Goal: Task Accomplishment & Management: Use online tool/utility

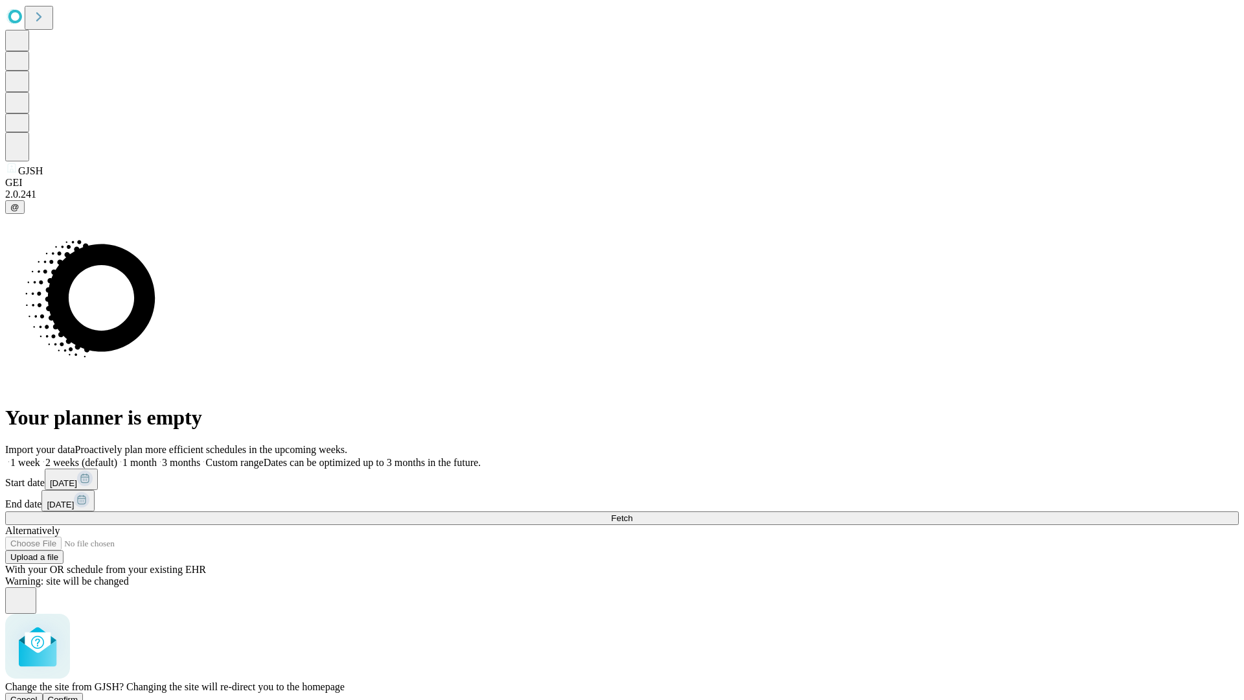
click at [78, 694] on span "Confirm" at bounding box center [63, 699] width 30 height 10
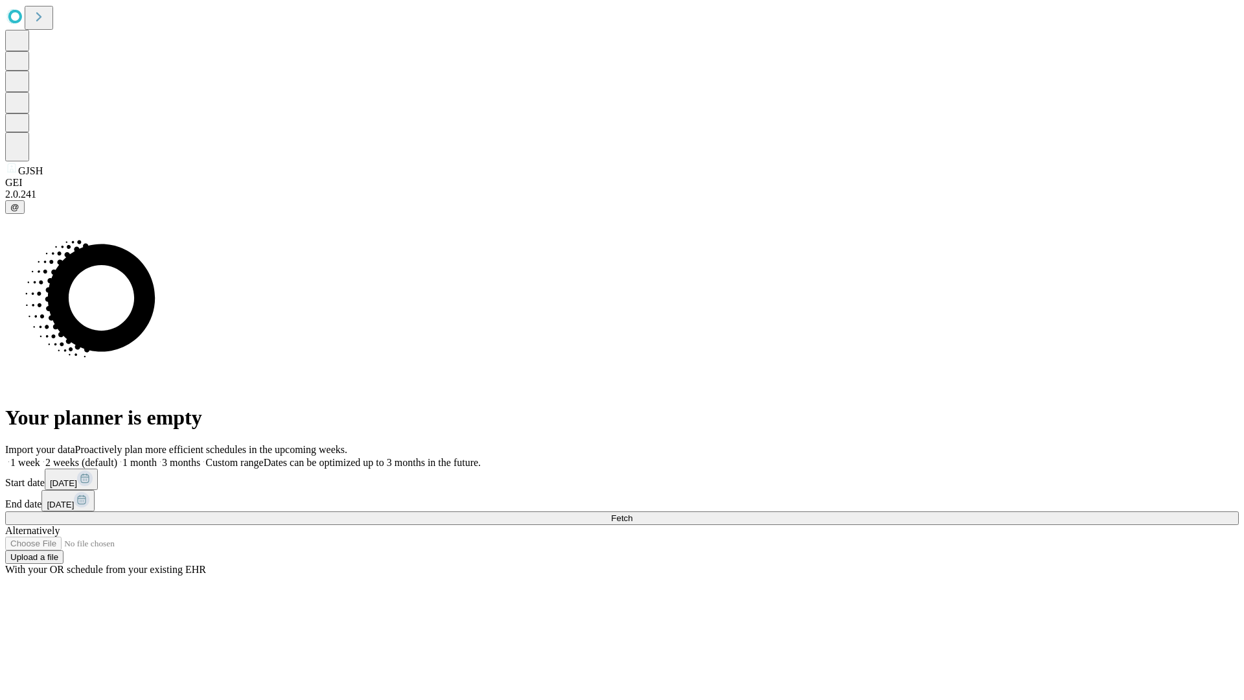
click at [117, 457] on label "2 weeks (default)" at bounding box center [78, 462] width 77 height 11
click at [632, 513] on span "Fetch" at bounding box center [621, 518] width 21 height 10
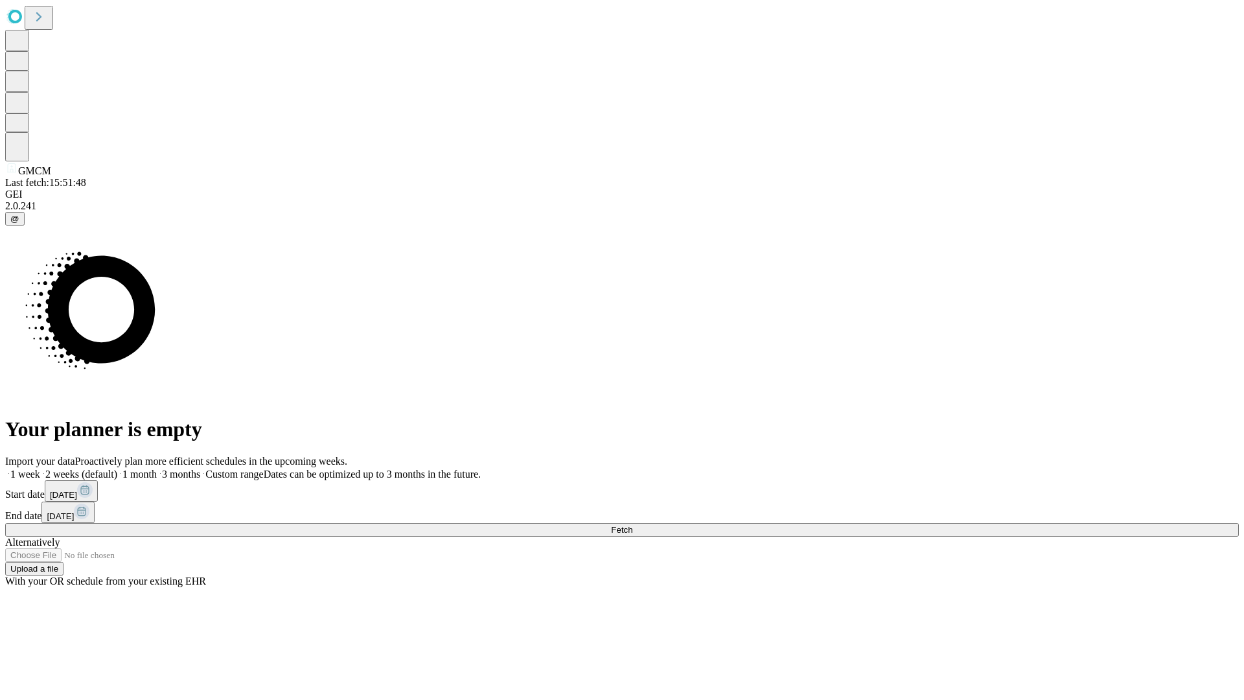
click at [632, 525] on span "Fetch" at bounding box center [621, 530] width 21 height 10
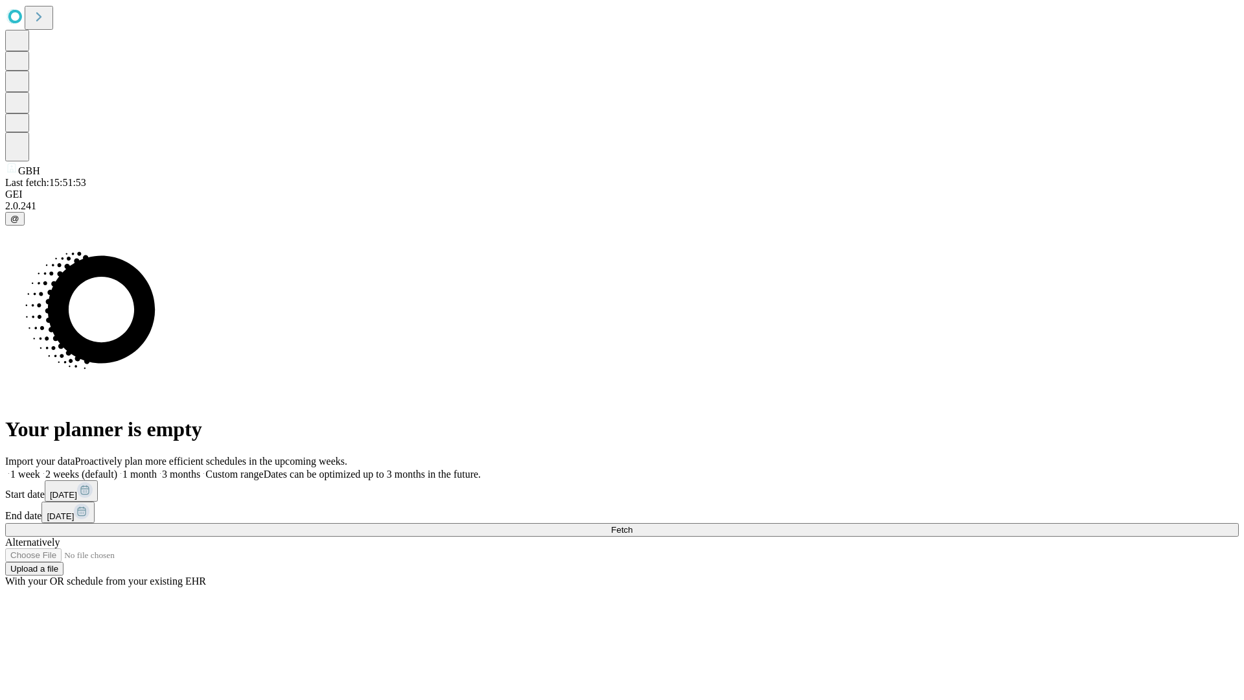
click at [117, 468] on label "2 weeks (default)" at bounding box center [78, 473] width 77 height 11
click at [632, 525] on span "Fetch" at bounding box center [621, 530] width 21 height 10
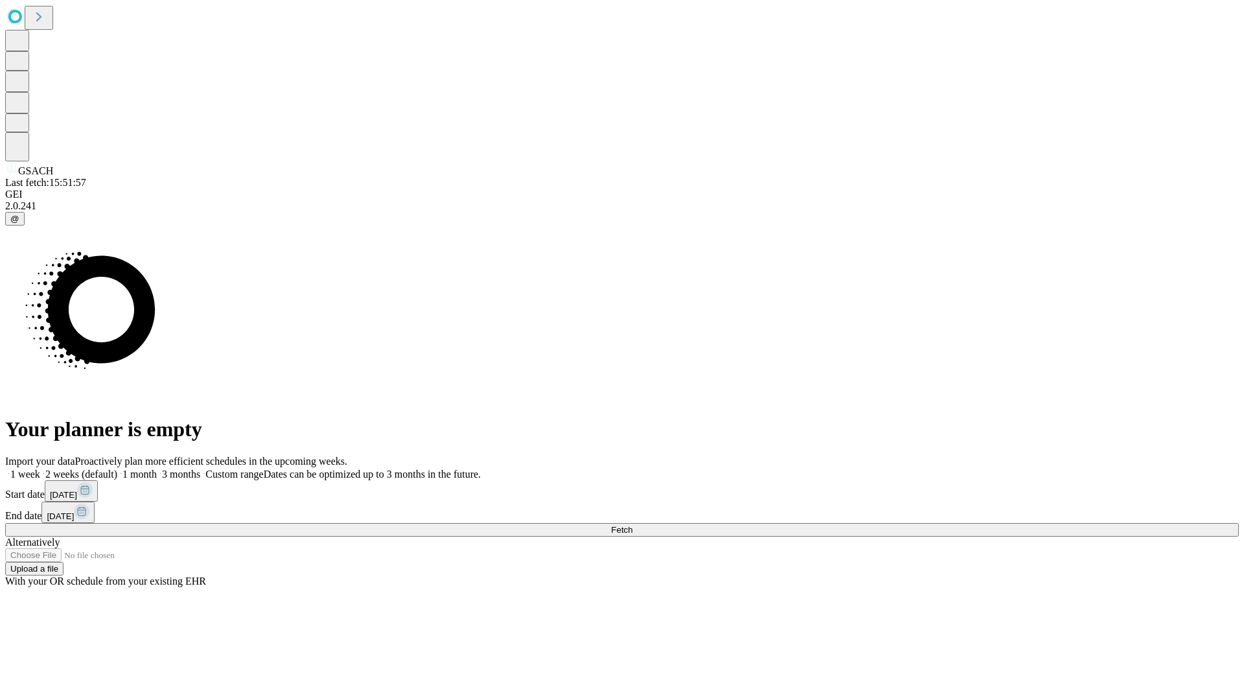
click at [117, 468] on label "2 weeks (default)" at bounding box center [78, 473] width 77 height 11
click at [632, 525] on span "Fetch" at bounding box center [621, 530] width 21 height 10
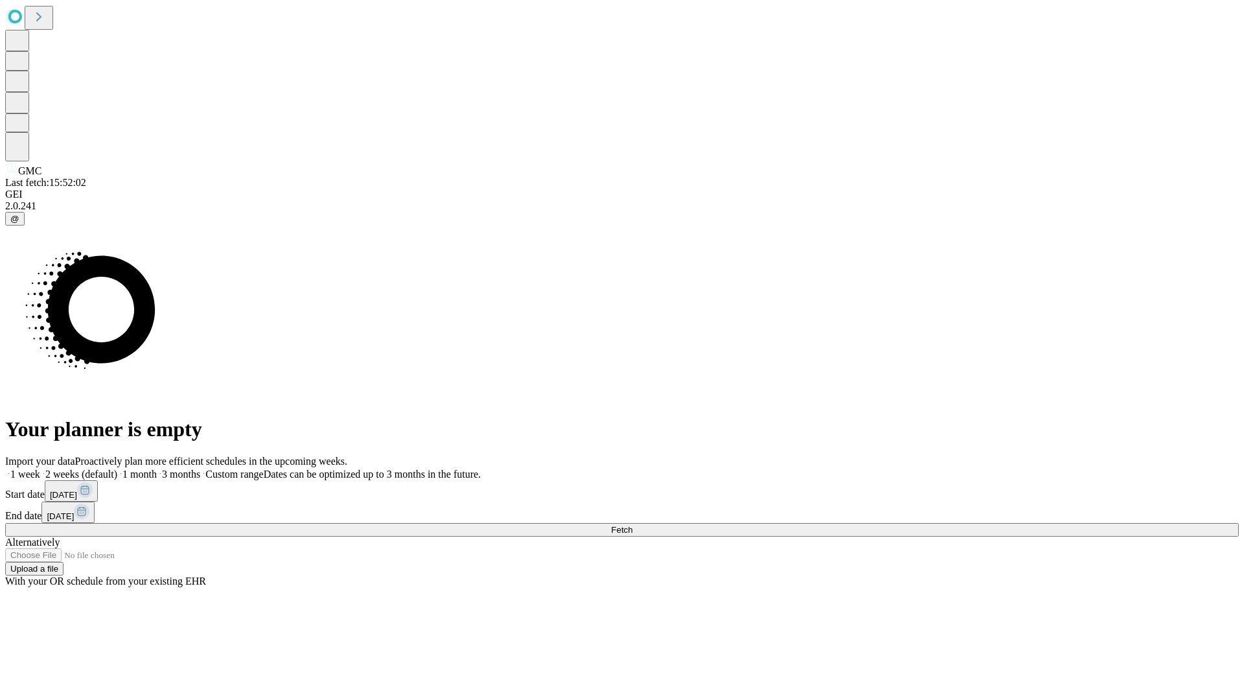
click at [632, 525] on span "Fetch" at bounding box center [621, 530] width 21 height 10
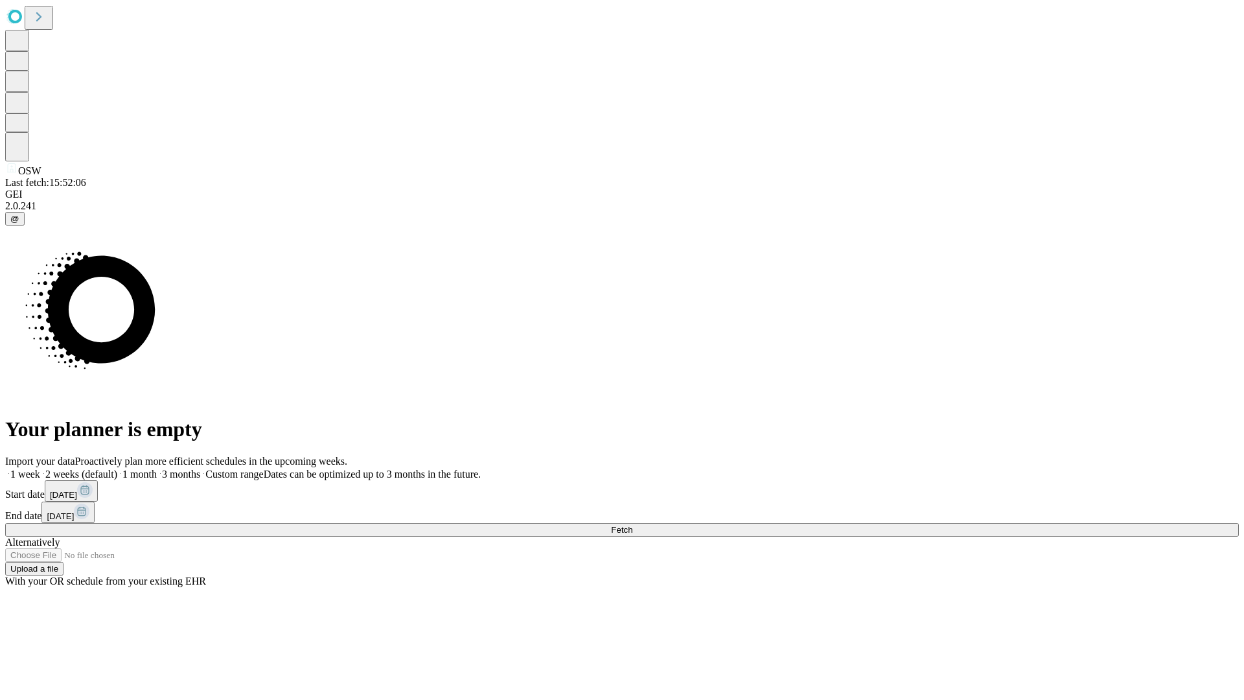
click at [117, 468] on label "2 weeks (default)" at bounding box center [78, 473] width 77 height 11
click at [632, 525] on span "Fetch" at bounding box center [621, 530] width 21 height 10
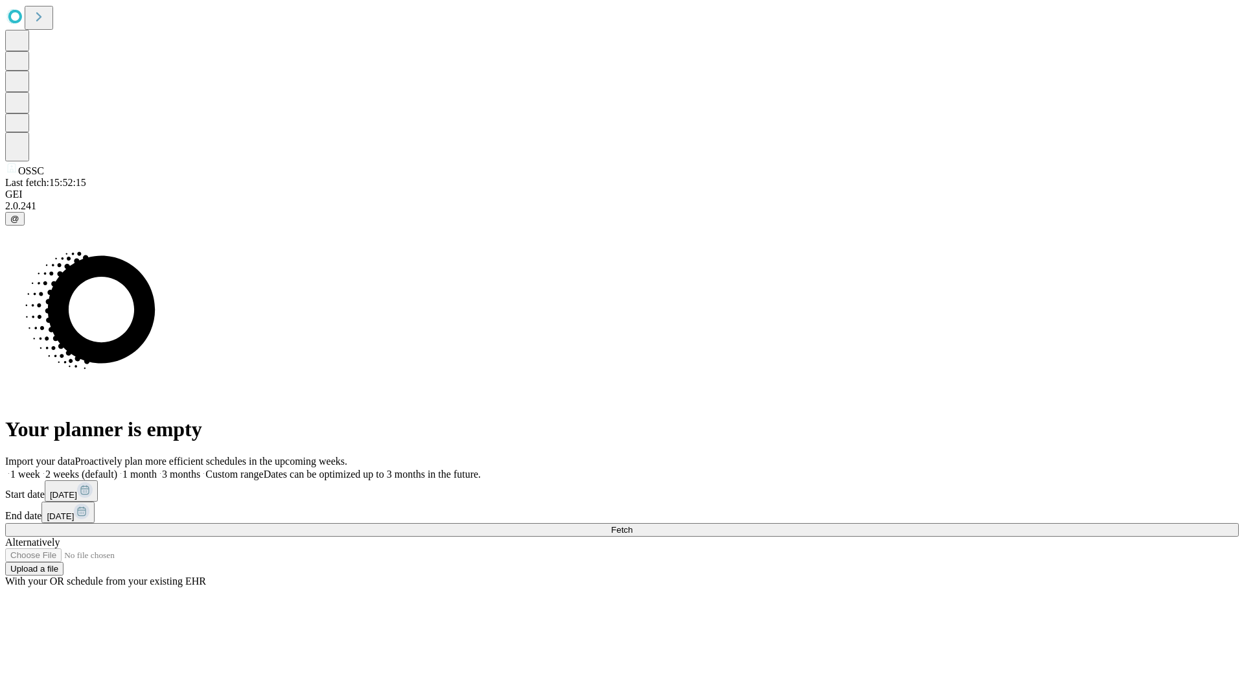
click at [117, 468] on label "2 weeks (default)" at bounding box center [78, 473] width 77 height 11
click at [632, 525] on span "Fetch" at bounding box center [621, 530] width 21 height 10
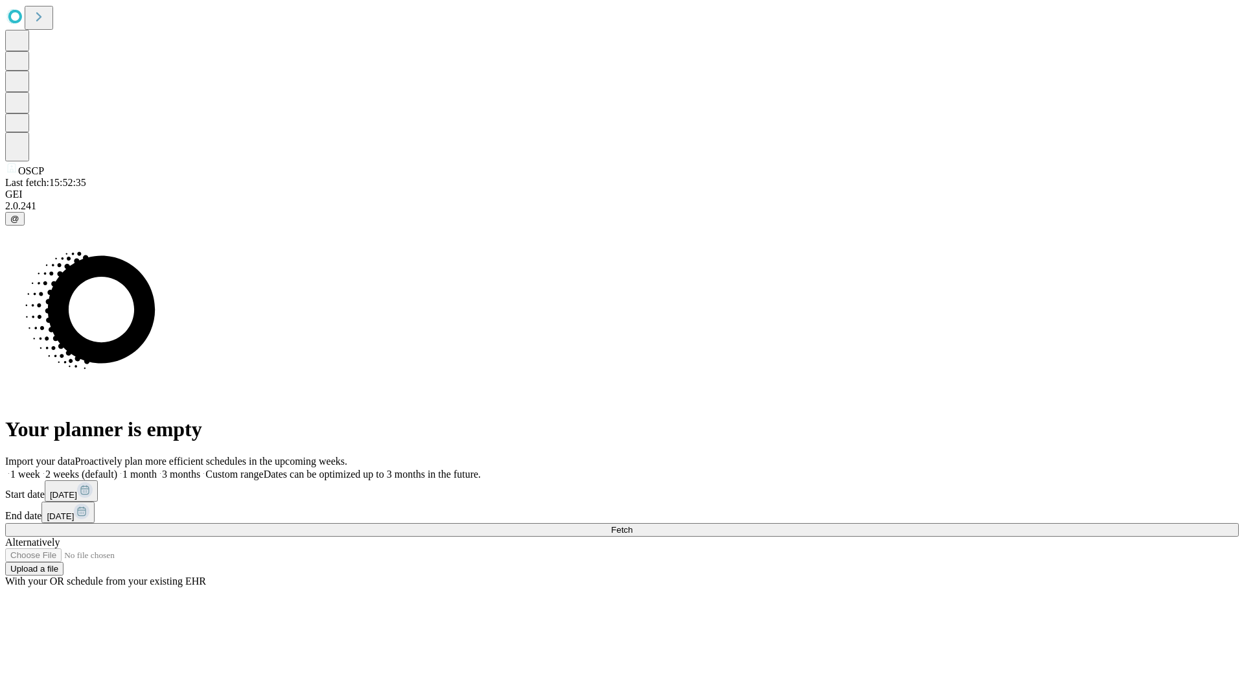
click at [632, 525] on span "Fetch" at bounding box center [621, 530] width 21 height 10
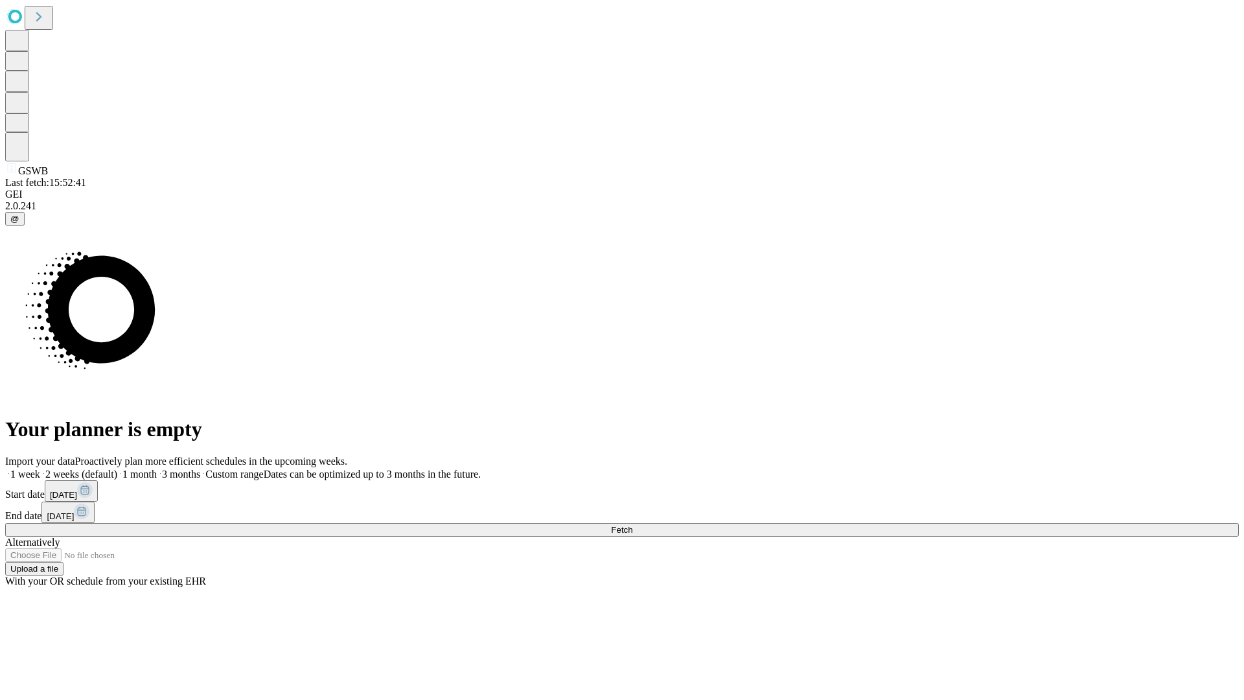
click at [117, 468] on label "2 weeks (default)" at bounding box center [78, 473] width 77 height 11
click at [632, 525] on span "Fetch" at bounding box center [621, 530] width 21 height 10
